Goal: Task Accomplishment & Management: Manage account settings

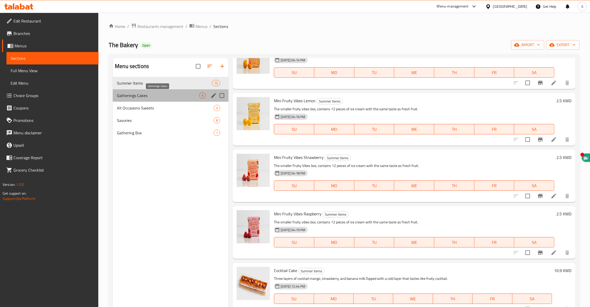
click at [132, 95] on span "Gatherings Cakes" at bounding box center [158, 95] width 82 height 6
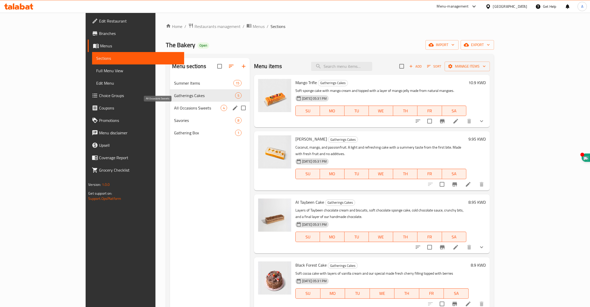
click at [174, 110] on span "All Occasions Sweets" at bounding box center [197, 108] width 47 height 6
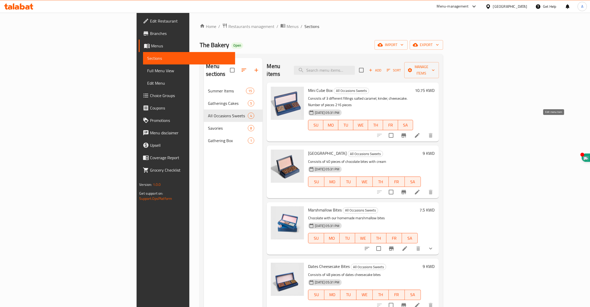
click at [420, 133] on icon at bounding box center [417, 135] width 5 height 5
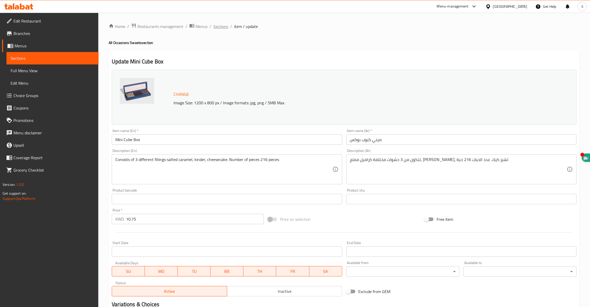
click at [223, 27] on span "Sections" at bounding box center [220, 26] width 15 height 6
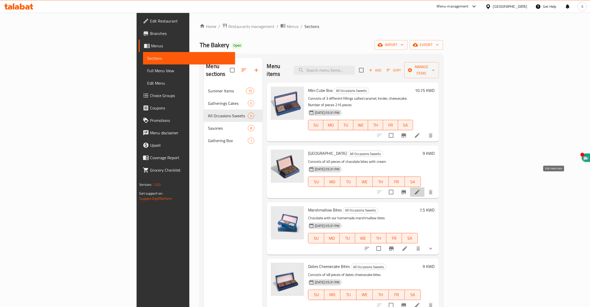
click at [420, 189] on icon at bounding box center [417, 192] width 6 height 6
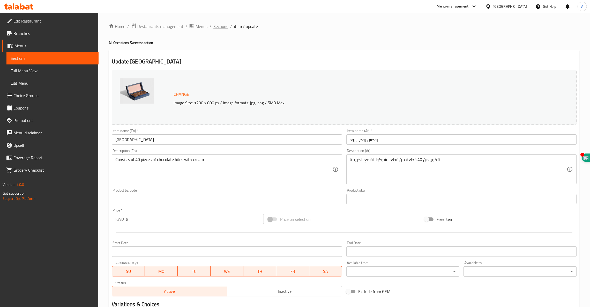
click at [218, 24] on span "Sections" at bounding box center [220, 26] width 15 height 6
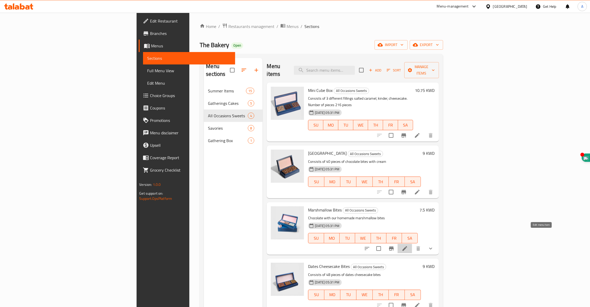
click at [408, 245] on icon at bounding box center [405, 248] width 6 height 6
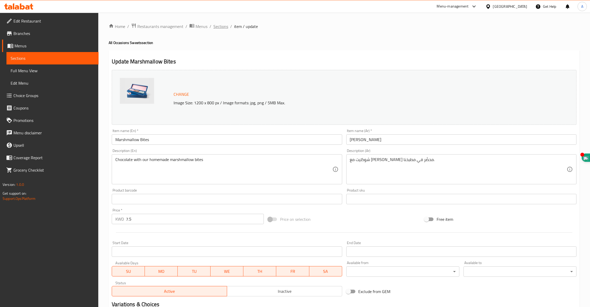
click at [219, 29] on span "Sections" at bounding box center [220, 26] width 15 height 6
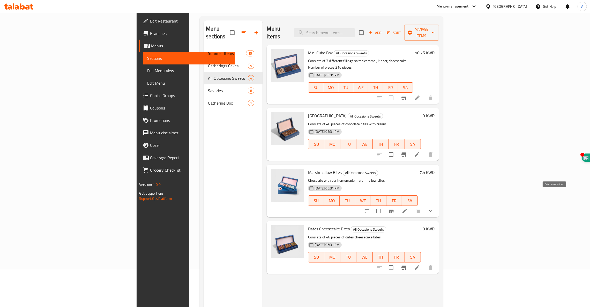
scroll to position [73, 0]
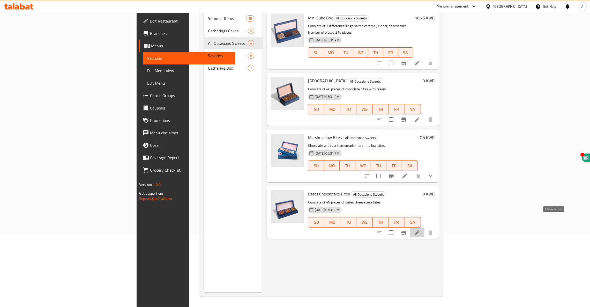
click at [420, 230] on icon at bounding box center [417, 232] width 5 height 5
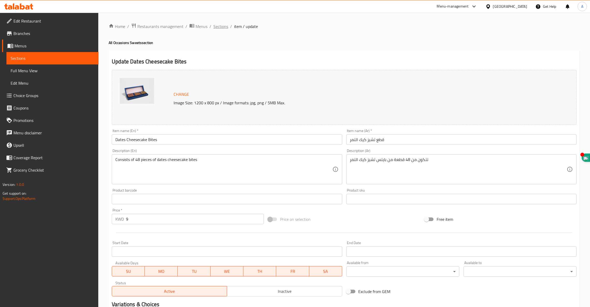
click at [217, 26] on span "Sections" at bounding box center [220, 26] width 15 height 6
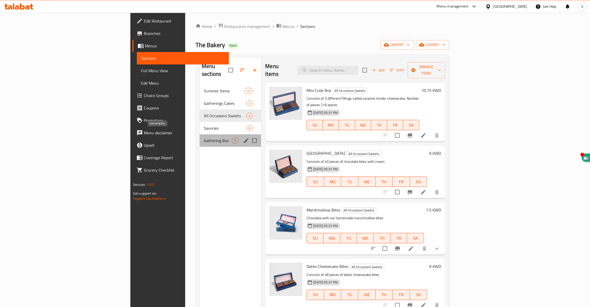
click at [204, 137] on span "Gathering Box" at bounding box center [218, 140] width 28 height 6
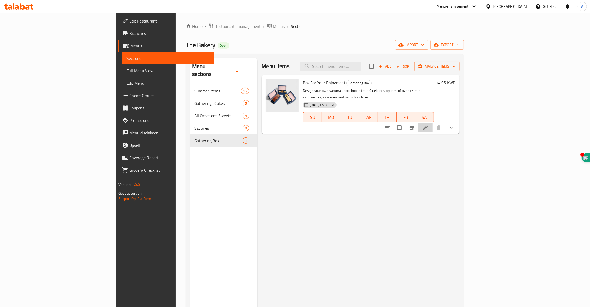
click at [433, 123] on li at bounding box center [425, 127] width 14 height 9
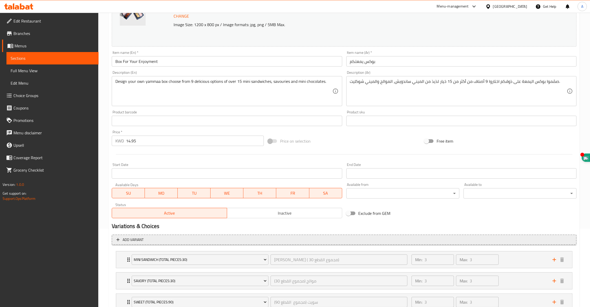
scroll to position [117, 0]
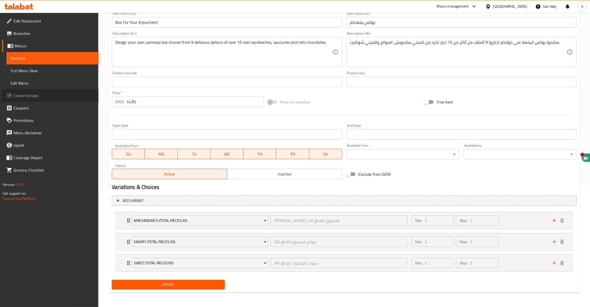
click at [32, 92] on span "Choice Groups" at bounding box center [53, 95] width 81 height 6
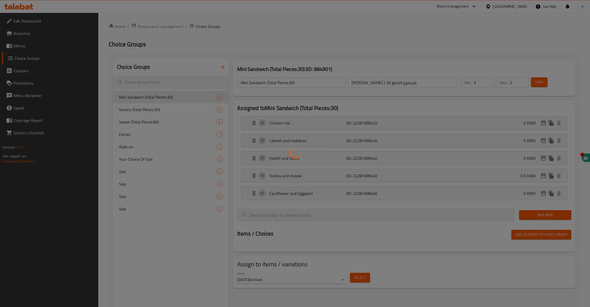
click at [138, 111] on div at bounding box center [295, 153] width 590 height 307
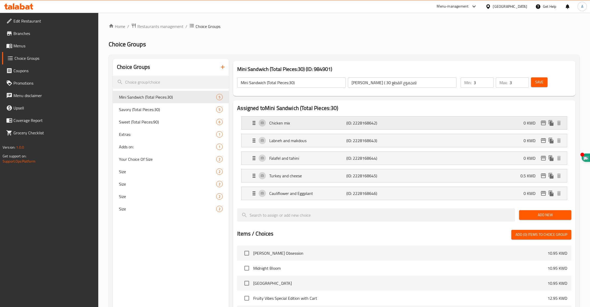
click at [264, 126] on div "Chicken mix (ID: 2228168642) 0 KWD" at bounding box center [406, 122] width 310 height 13
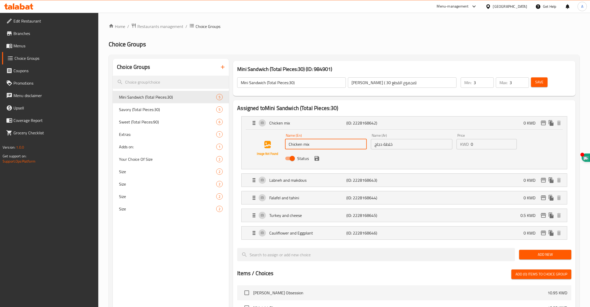
click at [320, 145] on input "Chicken mix" at bounding box center [326, 144] width 82 height 10
click at [331, 111] on h2 "Assigned to Mini Sandwich (Total Pieces:30)" at bounding box center [404, 108] width 334 height 8
click at [170, 28] on span "Restaurants management" at bounding box center [160, 26] width 46 height 6
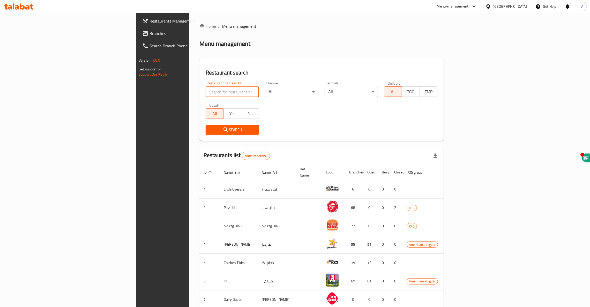
click at [206, 94] on input "search" at bounding box center [232, 92] width 53 height 10
type input "the bakery"
click button "Search" at bounding box center [232, 130] width 53 height 10
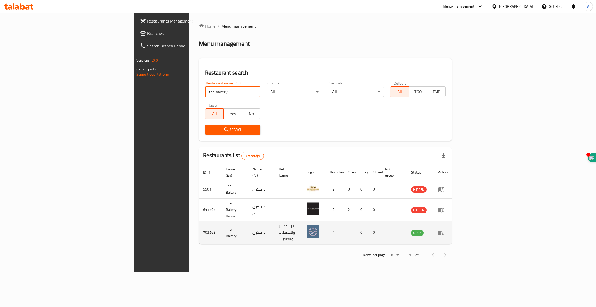
click at [199, 221] on td "703562" at bounding box center [210, 232] width 23 height 23
copy td "703562"
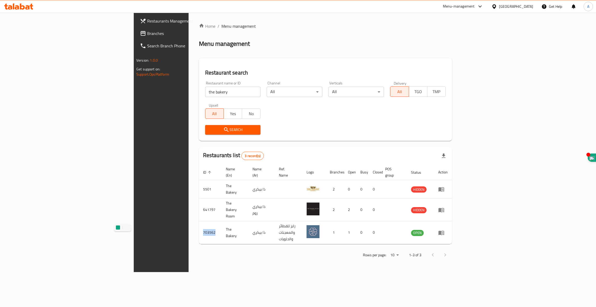
click at [25, 6] on icon at bounding box center [18, 6] width 29 height 6
